Goal: Register for event/course

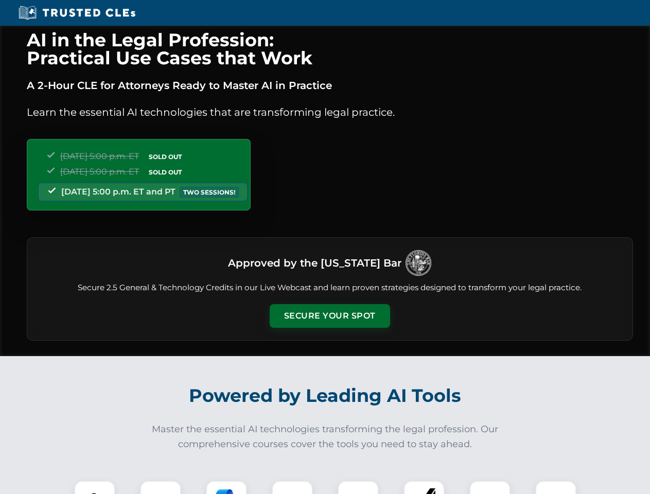
click at [329, 316] on button "Secure Your Spot" at bounding box center [330, 316] width 120 height 24
click at [95, 487] on img at bounding box center [95, 501] width 30 height 30
click at [161, 487] on div at bounding box center [160, 501] width 41 height 41
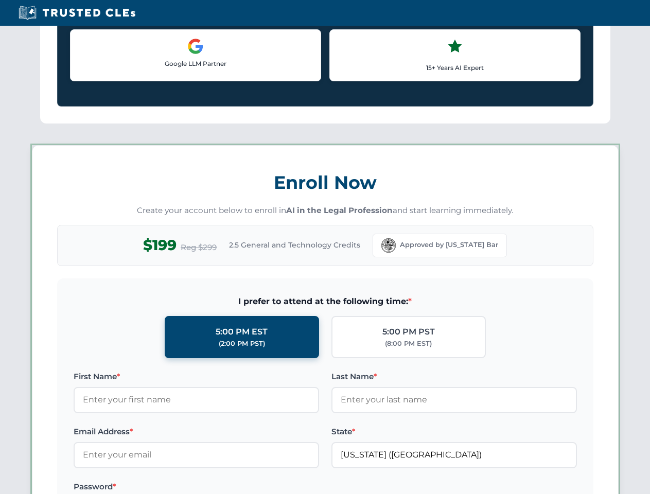
click at [292, 487] on label "Password *" at bounding box center [196, 487] width 245 height 12
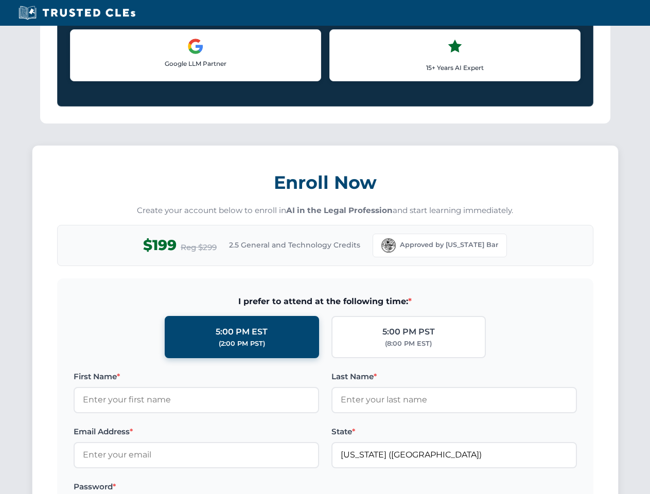
scroll to position [1010, 0]
